Goal: Information Seeking & Learning: Check status

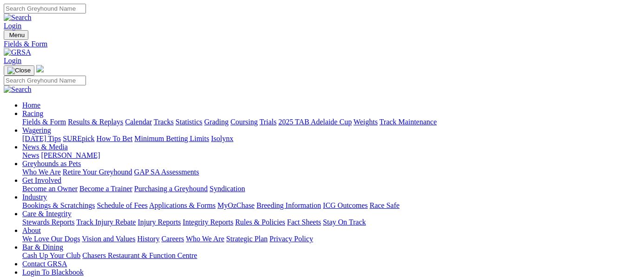
click at [107, 118] on link "Results & Replays" at bounding box center [95, 122] width 55 height 8
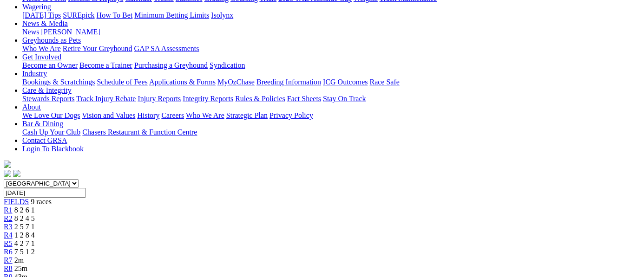
scroll to position [80, 0]
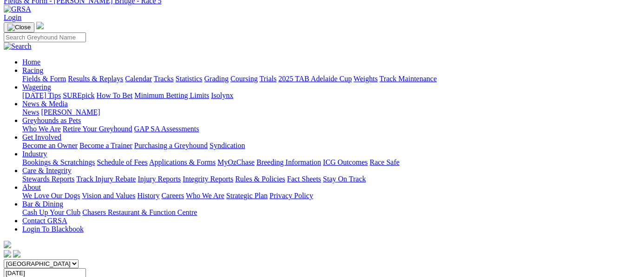
scroll to position [37, 0]
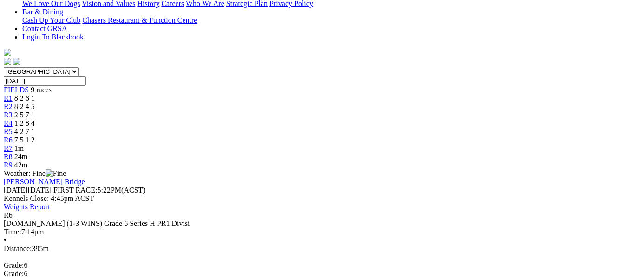
scroll to position [254, 0]
